Goal: Task Accomplishment & Management: Use online tool/utility

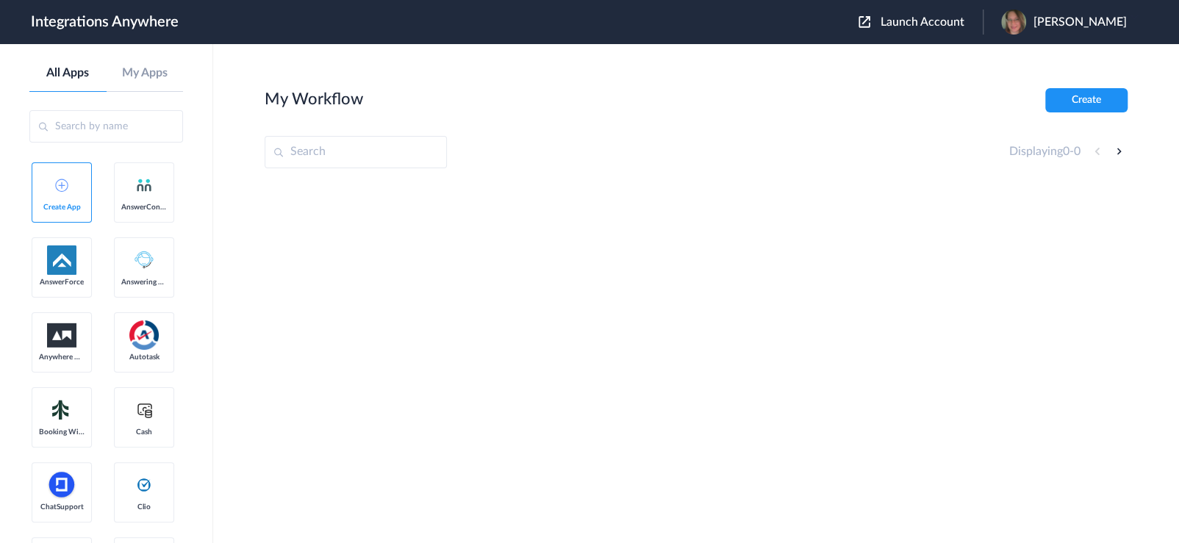
click at [291, 159] on input "text" at bounding box center [356, 152] width 182 height 32
click at [947, 26] on span "Launch Account" at bounding box center [922, 22] width 84 height 12
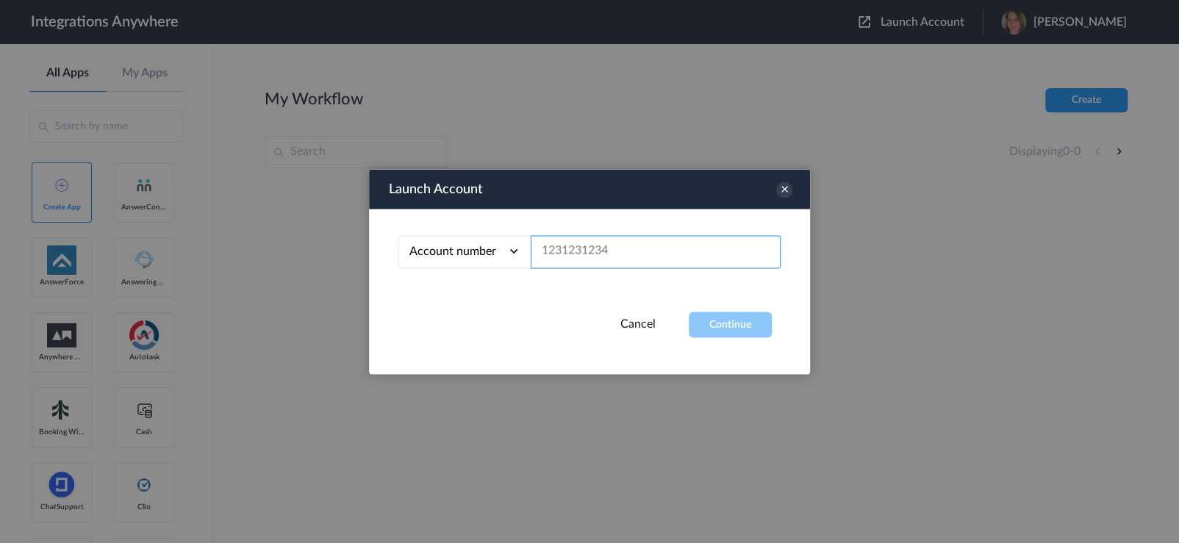
click at [599, 243] on input "text" at bounding box center [655, 251] width 250 height 33
paste input "2527760927"
type input "2527760927"
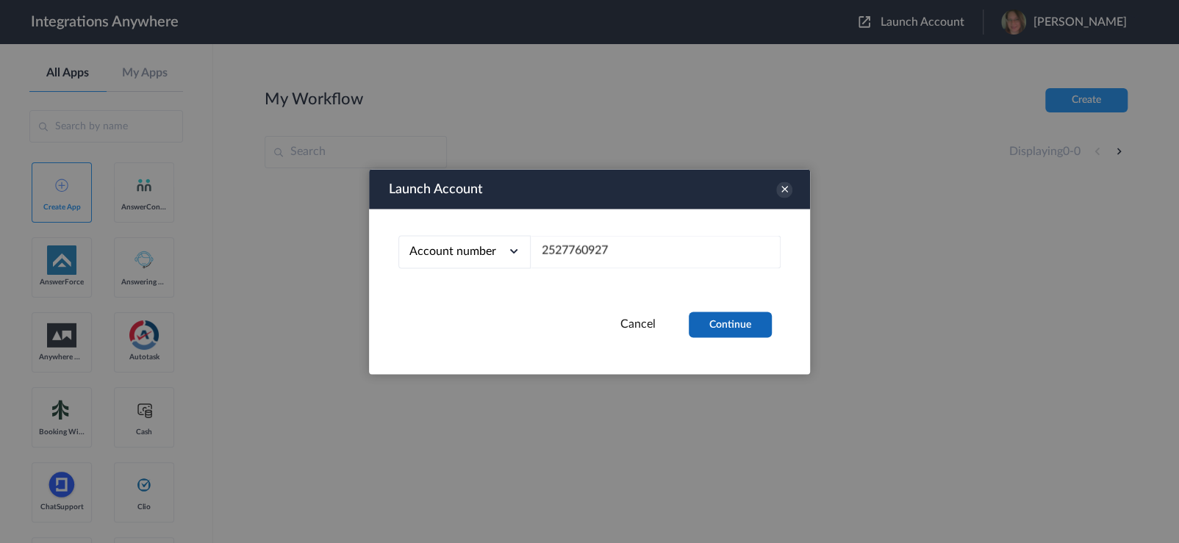
click at [729, 330] on button "Continue" at bounding box center [729, 325] width 83 height 26
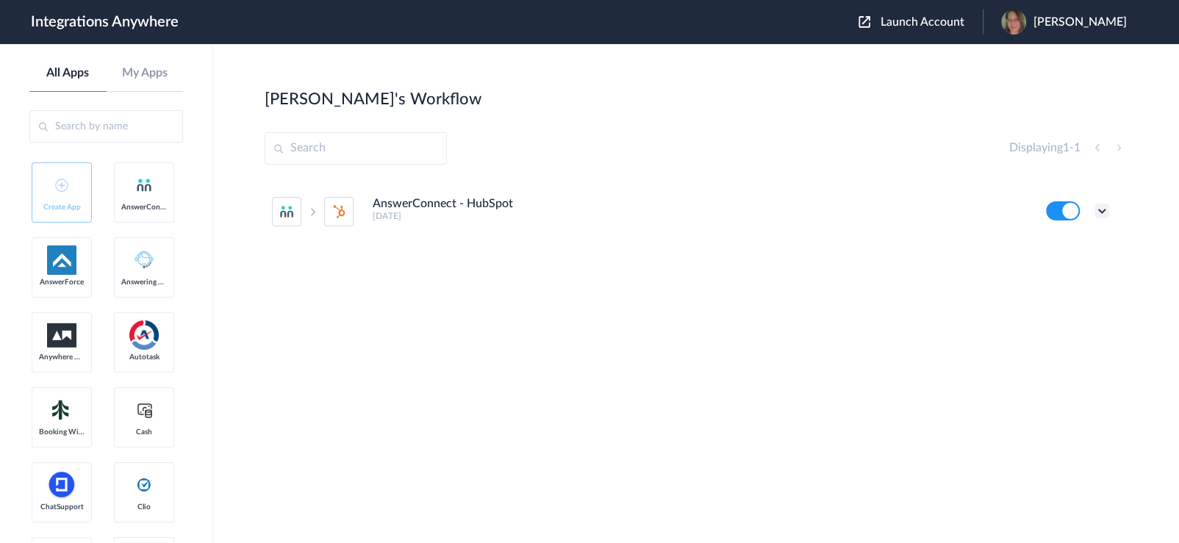
click at [1099, 209] on icon at bounding box center [1101, 211] width 15 height 15
click at [491, 205] on h4 "AnswerConnect - HubSpot" at bounding box center [443, 204] width 140 height 14
click at [1096, 208] on icon at bounding box center [1101, 211] width 15 height 15
click at [1078, 251] on li "Edit" at bounding box center [1061, 244] width 96 height 27
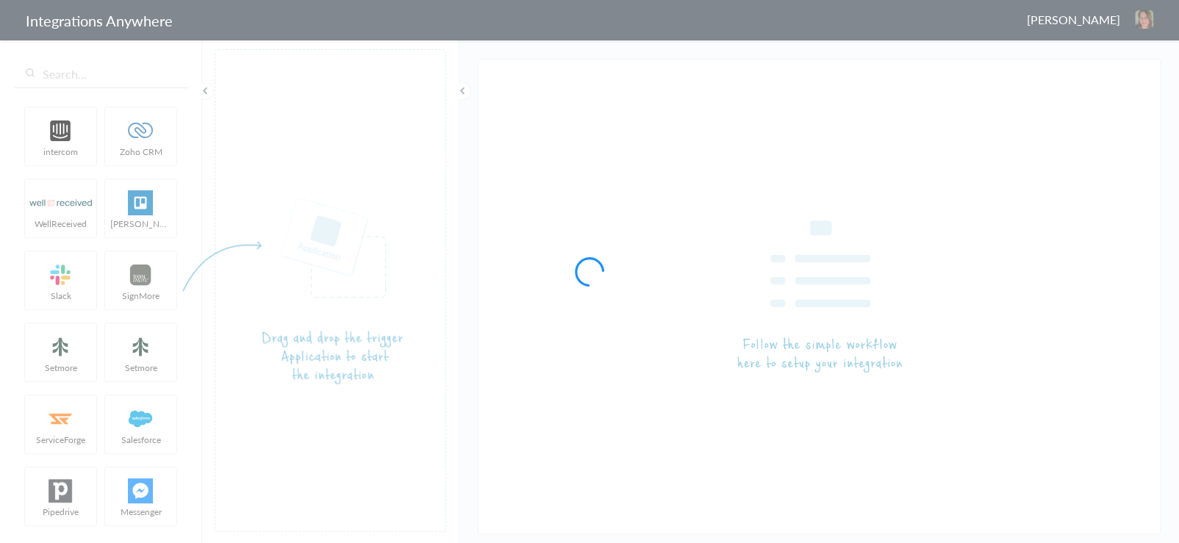
type input "AnswerConnect - HubSpot"
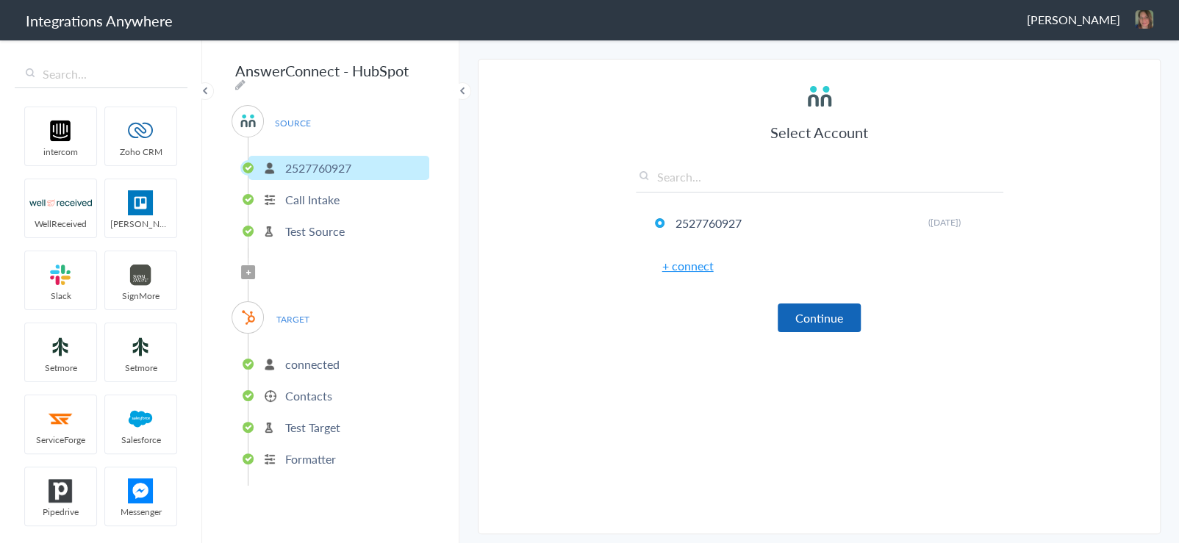
click at [850, 315] on button "Continue" at bounding box center [818, 317] width 83 height 29
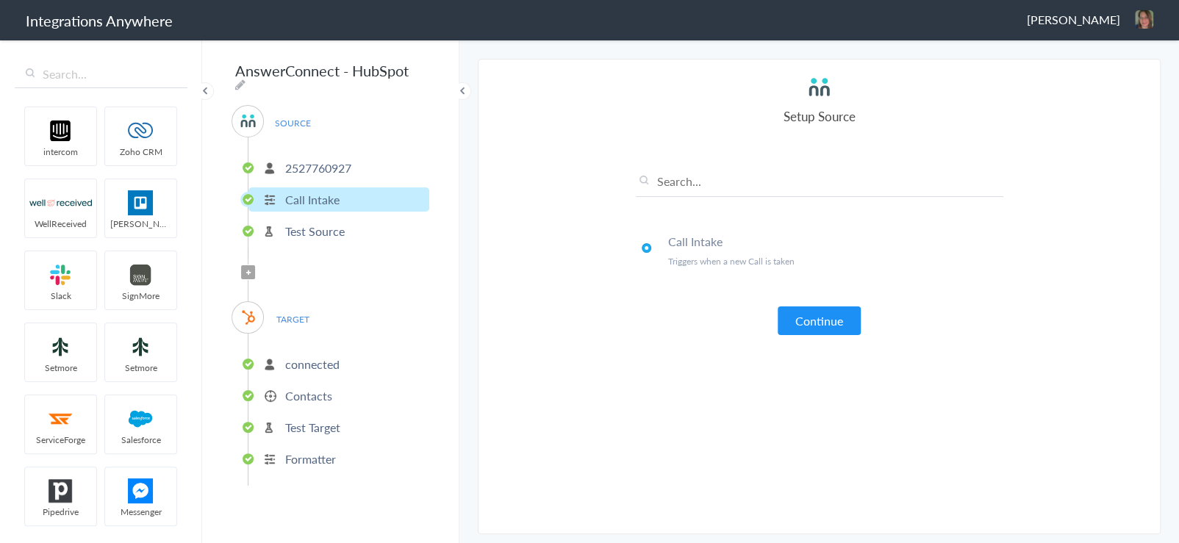
click at [850, 315] on button "Continue" at bounding box center [818, 320] width 83 height 29
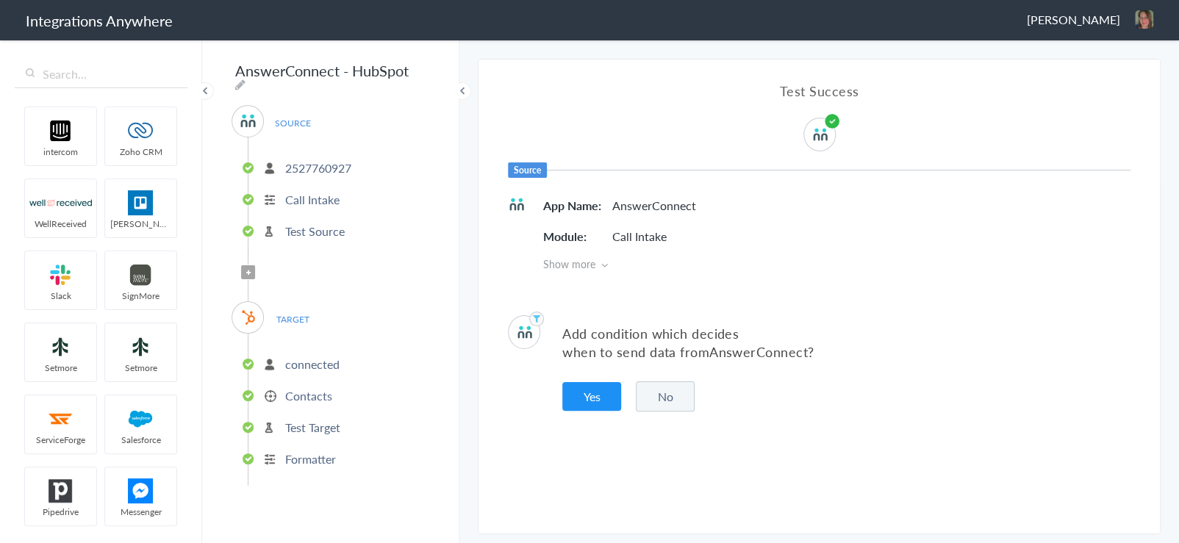
click at [303, 367] on p "connected" at bounding box center [312, 364] width 54 height 17
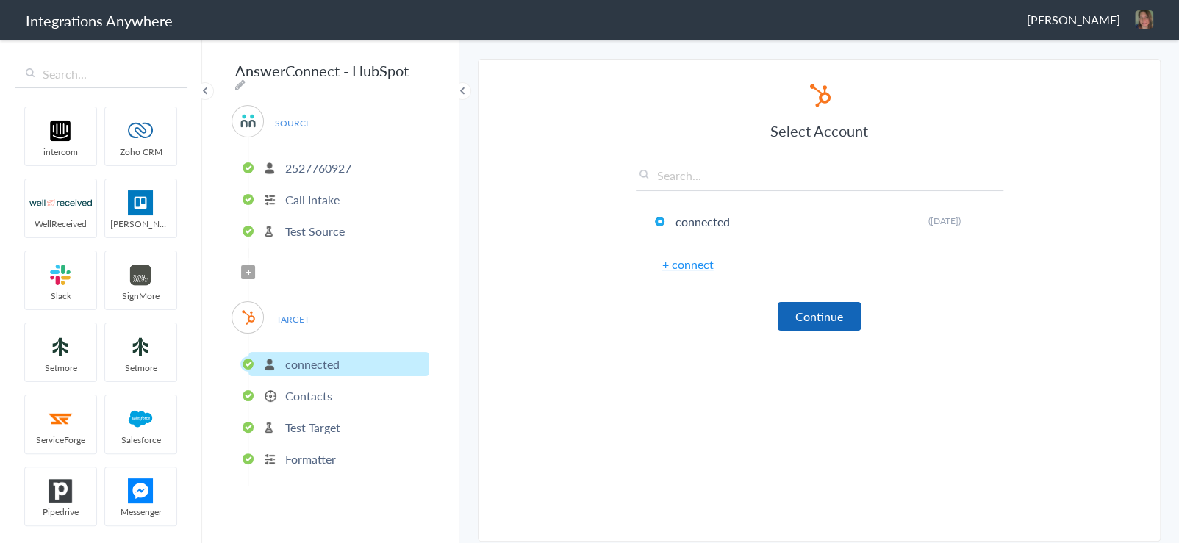
click at [849, 324] on button "Continue" at bounding box center [818, 316] width 83 height 29
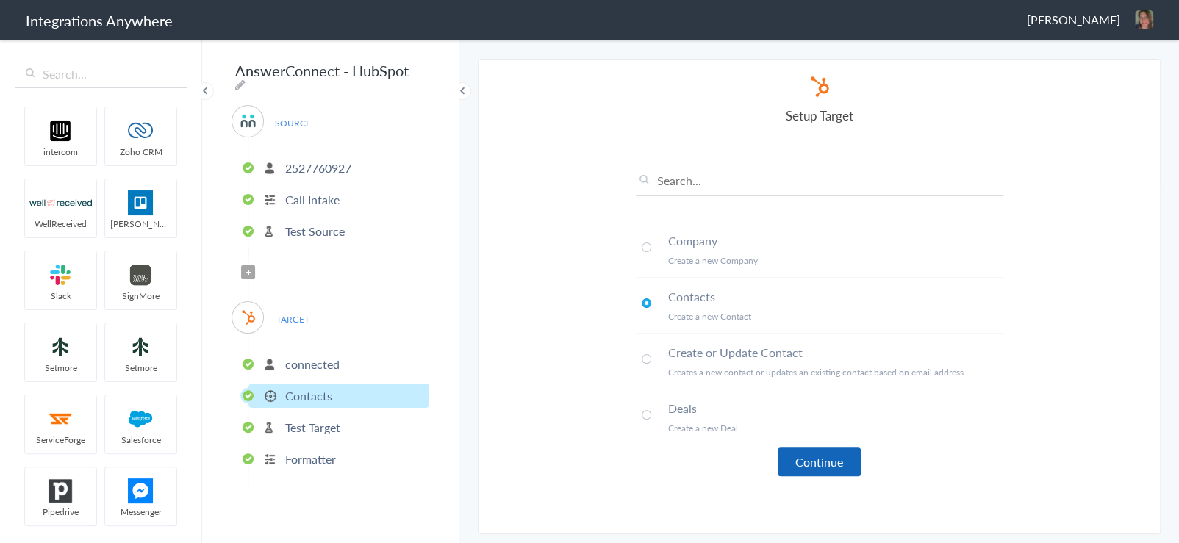
click at [828, 460] on button "Continue" at bounding box center [818, 461] width 83 height 29
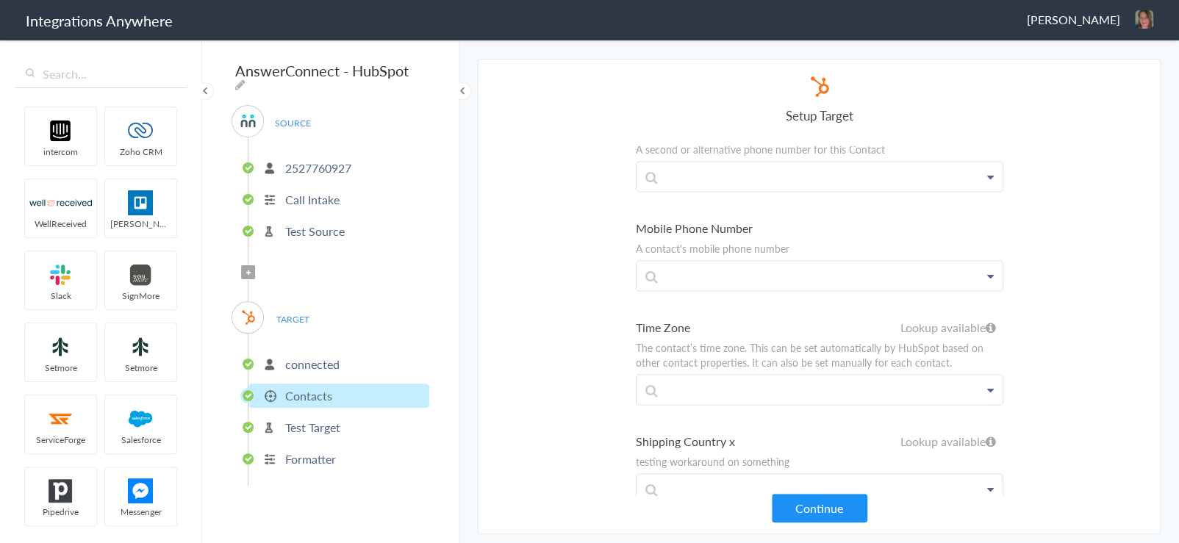
scroll to position [1602, 0]
click at [831, 500] on button "Continue" at bounding box center [819, 508] width 96 height 29
